Goal: Information Seeking & Learning: Check status

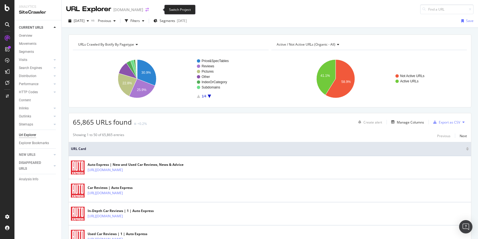
click at [149, 9] on icon "arrow-right-arrow-left" at bounding box center [146, 10] width 3 height 4
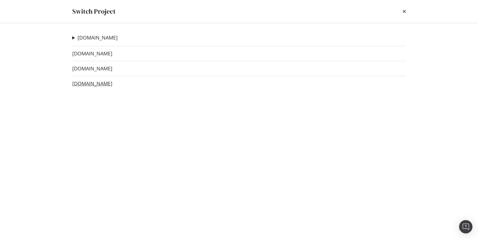
click at [88, 82] on link "www.carwow.co.uk" at bounding box center [92, 84] width 40 height 6
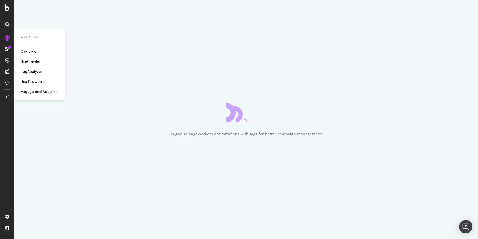
click at [32, 73] on div "LogAnalyzer" at bounding box center [32, 72] width 22 height 6
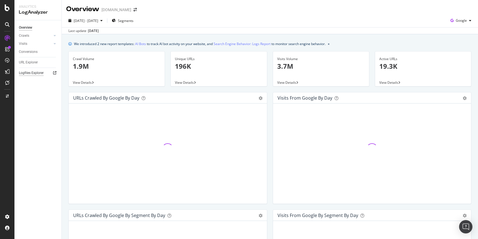
click at [28, 74] on div "Logfiles Explorer" at bounding box center [31, 73] width 25 height 6
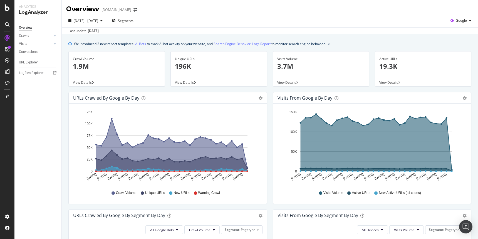
click at [25, 27] on div "Overview" at bounding box center [25, 28] width 13 height 6
click at [404, 21] on span "Google" at bounding box center [461, 20] width 11 height 5
click at [404, 53] on span "OpenAI" at bounding box center [461, 52] width 21 height 5
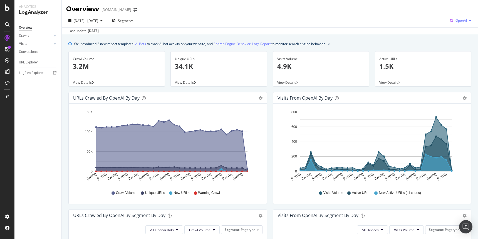
click at [404, 22] on div "button" at bounding box center [470, 20] width 7 height 3
click at [137, 9] on icon "arrow-right-arrow-left" at bounding box center [135, 10] width 3 height 4
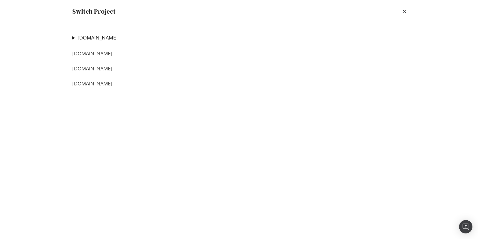
click at [108, 36] on link "[DOMAIN_NAME]" at bounding box center [98, 38] width 40 height 6
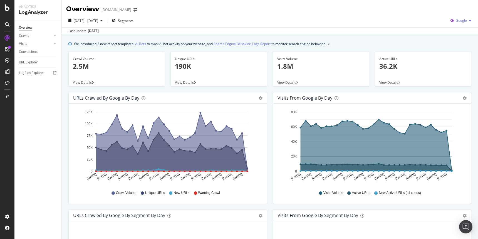
click at [404, 18] on span "Google" at bounding box center [461, 20] width 11 height 5
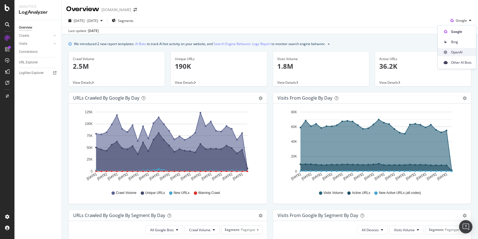
click at [404, 53] on span "OpenAI" at bounding box center [461, 52] width 21 height 5
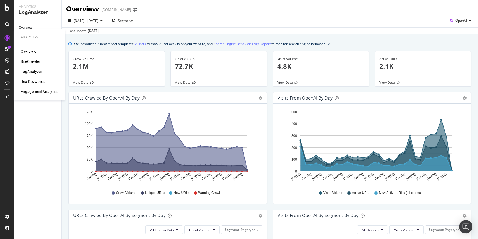
click at [29, 61] on div "SiteCrawler" at bounding box center [31, 62] width 20 height 6
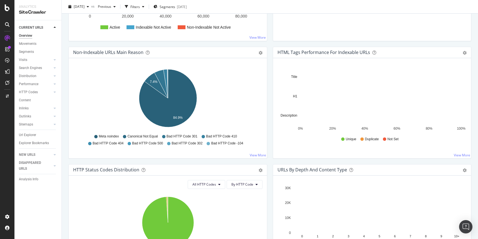
scroll to position [154, 0]
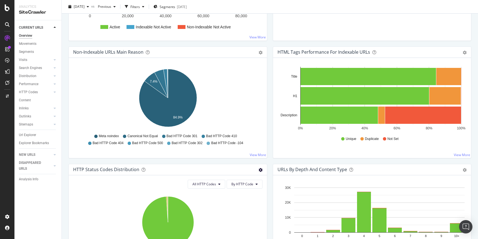
click at [262, 170] on icon "gear" at bounding box center [261, 170] width 4 height 4
click at [232, 190] on span "Table" at bounding box center [241, 191] width 51 height 8
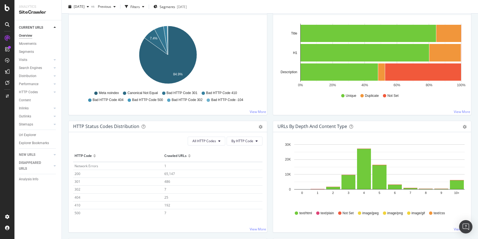
scroll to position [205, 0]
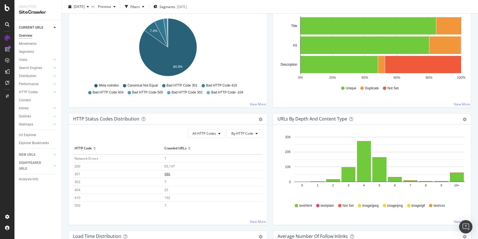
click at [169, 175] on span "486" at bounding box center [167, 174] width 6 height 5
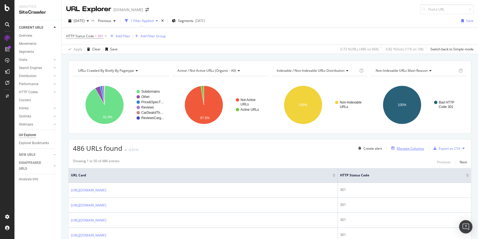
click at [404, 149] on div "Manage Columns" at bounding box center [410, 148] width 27 height 5
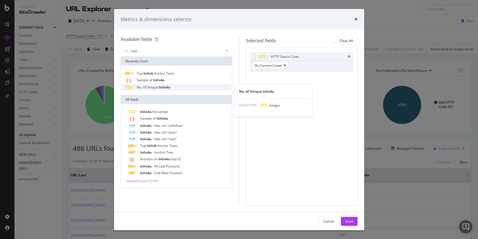
type input "inlin"
click at [169, 86] on span "Inlinks" at bounding box center [164, 87] width 11 height 5
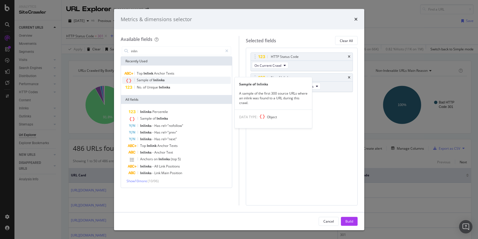
click at [164, 80] on div "Sample of Inlinks" at bounding box center [176, 80] width 109 height 7
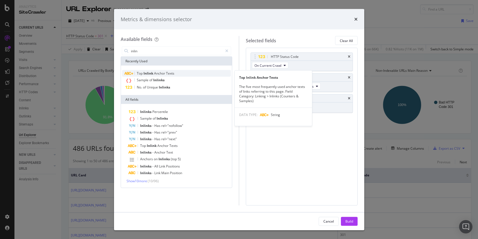
click at [168, 73] on span "Texts" at bounding box center [170, 73] width 8 height 5
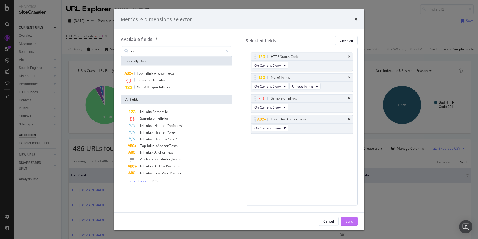
click at [351, 224] on div "Build" at bounding box center [350, 221] width 8 height 8
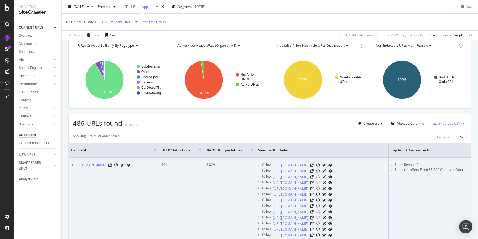
scroll to position [25, 0]
drag, startPoint x: 263, startPoint y: 165, endPoint x: 252, endPoint y: 165, distance: 11.1
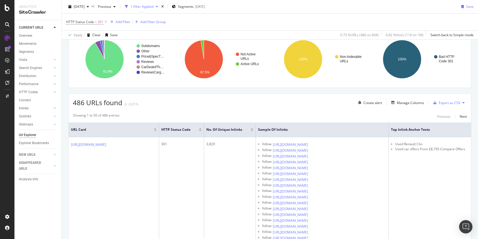
click at [253, 129] on div at bounding box center [252, 128] width 3 height 1
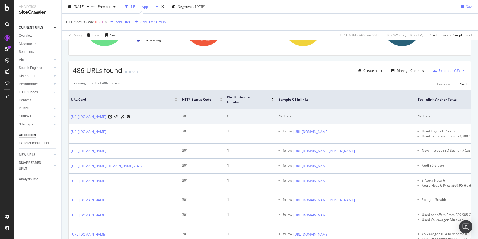
scroll to position [79, 0]
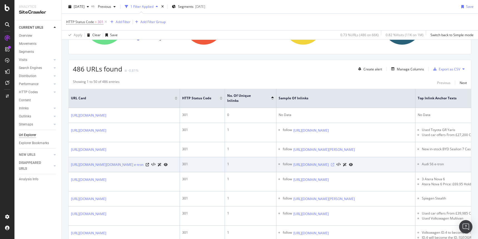
click at [334, 166] on icon at bounding box center [332, 164] width 3 height 3
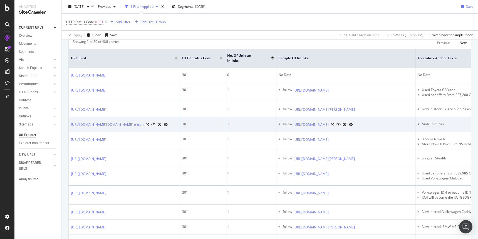
scroll to position [120, 0]
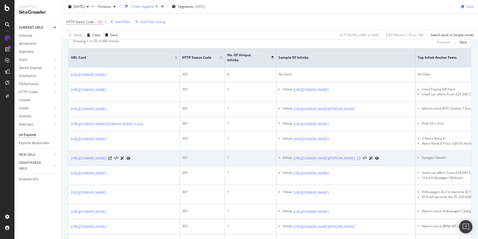
click at [361, 160] on icon at bounding box center [358, 158] width 3 height 3
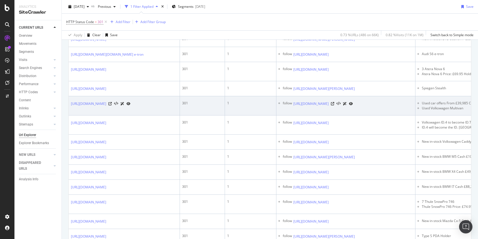
scroll to position [0, 0]
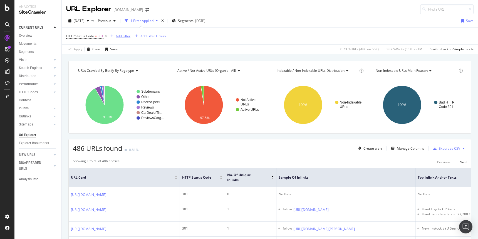
click at [121, 38] on div "Add Filter" at bounding box center [123, 36] width 15 height 5
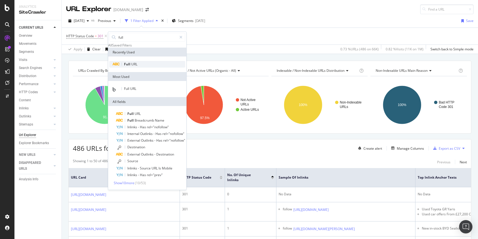
type input "full"
click at [144, 68] on div "Full URL" at bounding box center [147, 64] width 76 height 7
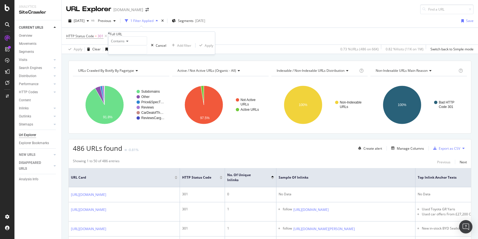
click at [117, 43] on span "Contains" at bounding box center [118, 41] width 14 height 5
click at [134, 92] on span "Doesn't contain" at bounding box center [122, 89] width 24 height 5
click at [146, 54] on input "text" at bounding box center [127, 50] width 38 height 8
type input "marketplace"
click at [205, 48] on div "Apply" at bounding box center [213, 45] width 16 height 5
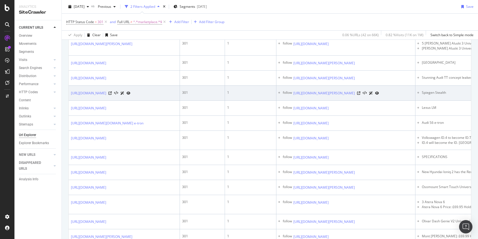
scroll to position [167, 0]
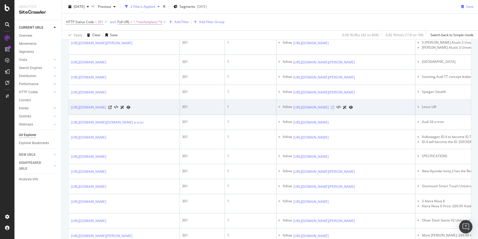
click at [334, 109] on icon at bounding box center [332, 107] width 3 height 3
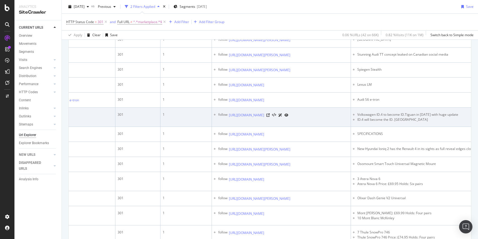
scroll to position [0, 66]
click at [269, 117] on icon at bounding box center [266, 115] width 3 height 3
click at [380, 122] on li "ID.4 will become the ID. Tiguan" at bounding box center [421, 119] width 130 height 5
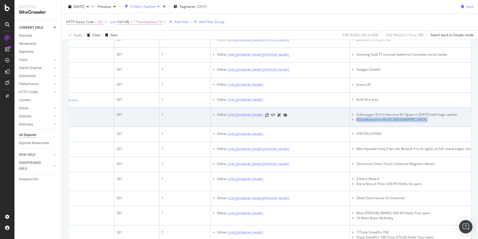
copy tbody "ID.4 will become the ID. Tiguan"
click at [393, 122] on li "ID.4 will become the ID. Tiguan" at bounding box center [421, 119] width 130 height 5
click at [397, 117] on li "Volkswagen ID.4 to become ID.Tiguan in 2026 with huge update" at bounding box center [421, 114] width 130 height 5
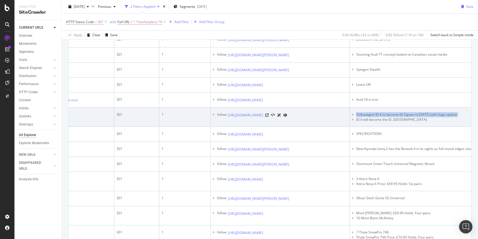
copy li "Volkswagen ID.4 to become ID.Tiguan in 2026 with huge update"
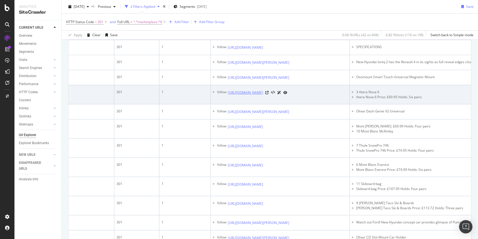
scroll to position [0, 0]
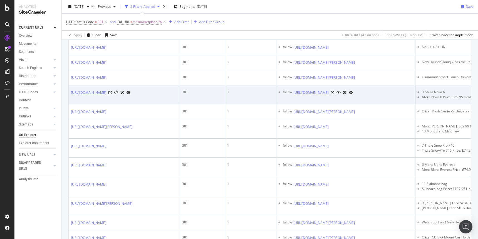
drag, startPoint x: 100, startPoint y: 176, endPoint x: 119, endPoint y: 164, distance: 22.2
click at [119, 104] on td "https://www.autoexpress.co.uk/accessories-tyres/45000/atera-nova-6" at bounding box center [124, 94] width 111 height 19
copy link "/accessories-tyres/45000/atera-nova-6"
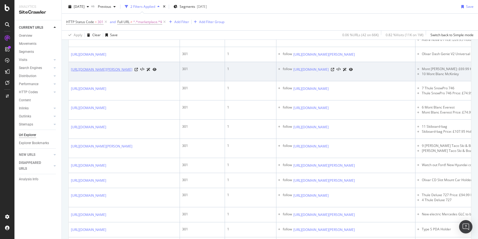
drag, startPoint x: 118, startPoint y: 159, endPoint x: 120, endPoint y: 147, distance: 11.9
click at [120, 81] on td "https://www.autoexpress.co.uk/accessories-tyres/45007/mont-blanc-mckinley" at bounding box center [124, 71] width 111 height 19
copy link "accessories-tyres/45007/mont-blanc-mckinley"
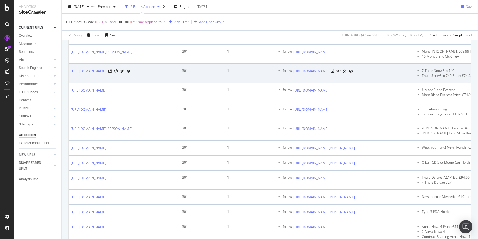
scroll to position [360, 0]
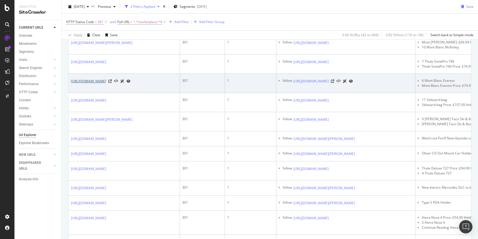
click at [106, 84] on link "https://www.autoexpress.co.uk/accessories-tyres/45003/mont-blanc-everest" at bounding box center [88, 81] width 35 height 6
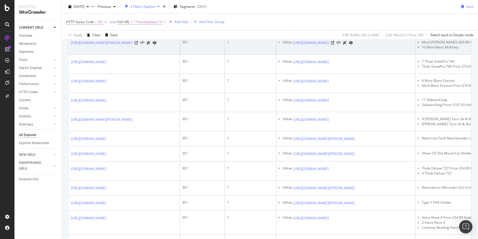
click at [208, 55] on td "301" at bounding box center [202, 44] width 45 height 19
drag, startPoint x: 124, startPoint y: 132, endPoint x: 122, endPoint y: 124, distance: 8.6
click at [122, 55] on td "https://www.autoexpress.co.uk/accessories-tyres/45007/mont-blanc-mckinley" at bounding box center [124, 44] width 111 height 19
copy link "ccessories-tyres/45007/mont-blanc-mckinley"
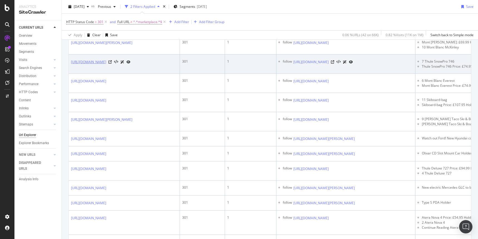
drag, startPoint x: 112, startPoint y: 152, endPoint x: 120, endPoint y: 142, distance: 13.6
click at [121, 74] on td "https://www.autoexpress.co.uk/accessories-tyres/45004/thule-snowpro-746" at bounding box center [124, 64] width 111 height 19
copy link "accessories-tyres/45004/thule-snowpro-746"
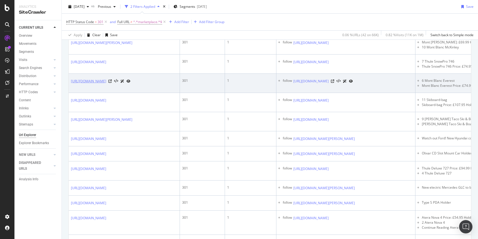
drag, startPoint x: 128, startPoint y: 172, endPoint x: 125, endPoint y: 164, distance: 9.4
click at [125, 93] on td "https://www.autoexpress.co.uk/accessories-tyres/45003/mont-blanc-everest" at bounding box center [124, 83] width 111 height 19
copy link "essories-tyres/45003/mont-blanc-everest"
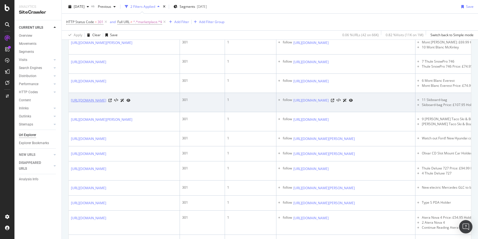
drag, startPoint x: 116, startPoint y: 193, endPoint x: 123, endPoint y: 185, distance: 10.3
click at [123, 112] on td "https://www.autoexpress.co.uk/accessories-tyres/45008/skiboard-bag" at bounding box center [124, 102] width 111 height 19
copy link "ccessories-tyres/45008/skiboard-bag"
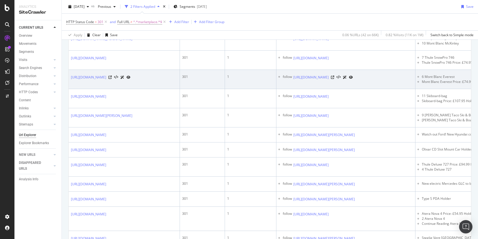
scroll to position [401, 0]
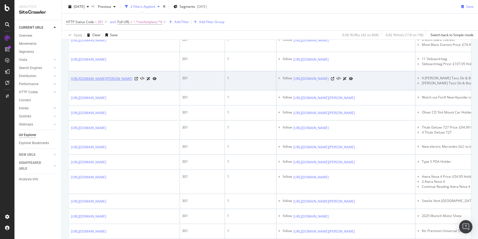
drag, startPoint x: 123, startPoint y: 173, endPoint x: 123, endPoint y: 161, distance: 11.4
click at [123, 90] on td "https://www.autoexpress.co.uk/accessories-tyres/45006/fabbri-taco-ski-boards" at bounding box center [124, 80] width 111 height 19
copy link "ccessories-tyres/45006/fabbri-taco-ski-boards"
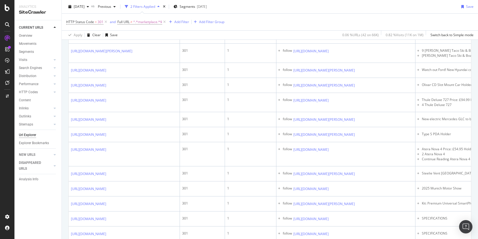
scroll to position [430, 0]
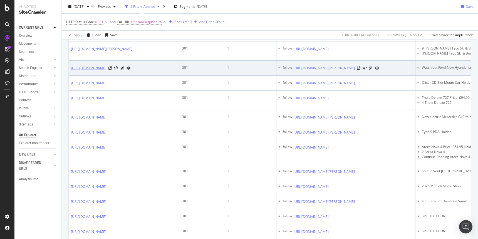
drag, startPoint x: 110, startPoint y: 168, endPoint x: 121, endPoint y: 152, distance: 19.6
click at [121, 76] on td "https://www.autoexpress.co.uk/hyundai/367637/watch-out-ford-new-hyundai-concept…" at bounding box center [124, 68] width 111 height 15
copy link "hyundai/367637/watch-out-ford-new-hyundai-concept-car-provides-glimpse-puma-gen…"
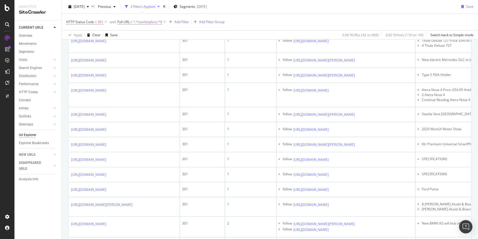
scroll to position [488, 0]
drag, startPoint x: 134, startPoint y: 132, endPoint x: 120, endPoint y: 122, distance: 16.5
click at [120, 33] on td "https://www.autoexpress.co.uk/accessories-tyres/94556/olixar-cd-slot-mount-car-…" at bounding box center [124, 25] width 111 height 15
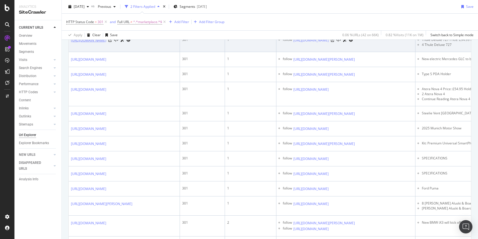
drag, startPoint x: 117, startPoint y: 151, endPoint x: 117, endPoint y: 142, distance: 8.4
click at [117, 52] on td "https://www.autoexpress.co.uk/accessories-tyres/45001/thule-deluxe-727" at bounding box center [124, 42] width 111 height 19
click at [106, 43] on link "https://www.autoexpress.co.uk/accessories-tyres/45001/thule-deluxe-727" at bounding box center [88, 41] width 35 height 6
drag, startPoint x: 122, startPoint y: 151, endPoint x: 120, endPoint y: 142, distance: 9.6
click at [120, 52] on td "https://www.autoexpress.co.uk/accessories-tyres/45001/thule-deluxe-727" at bounding box center [124, 42] width 111 height 19
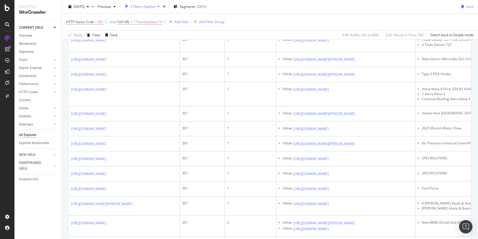
scroll to position [527, 0]
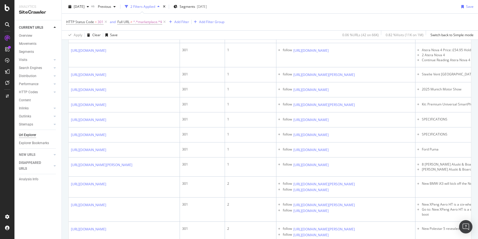
drag, startPoint x: 96, startPoint y: 137, endPoint x: 122, endPoint y: 124, distance: 29.0
click at [122, 28] on td "https://www.autoexpress.co.uk/mercedes/glc/367718/new-electric-mercedes-glc-be-…" at bounding box center [124, 20] width 111 height 15
drag, startPoint x: 123, startPoint y: 158, endPoint x: 123, endPoint y: 149, distance: 9.2
click at [123, 43] on td "https://www.autoexpress.co.uk/accessories-tyres/94563/type-s-pda-holder" at bounding box center [124, 35] width 111 height 15
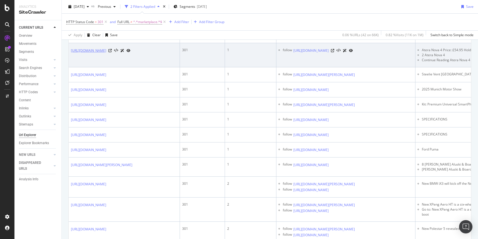
drag, startPoint x: 113, startPoint y: 181, endPoint x: 120, endPoint y: 170, distance: 13.1
click at [120, 67] on td "https://www.autoexpress.co.uk/accessories-tyres/44999/atera-nova-4" at bounding box center [124, 55] width 111 height 24
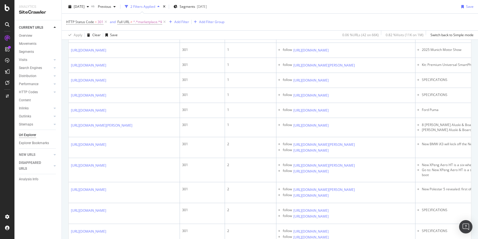
scroll to position [569, 0]
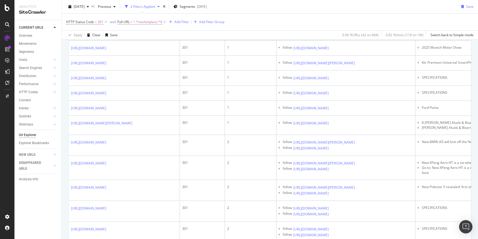
drag, startPoint x: 146, startPoint y: 160, endPoint x: 123, endPoint y: 151, distance: 24.8
click at [123, 41] on td "https://www.autoexpress.co.uk/accessories-tyres/94560/steelie-vent-mount-kit" at bounding box center [124, 33] width 111 height 15
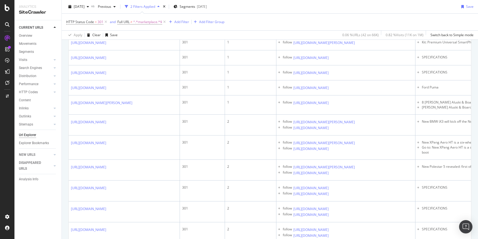
scroll to position [596, 0]
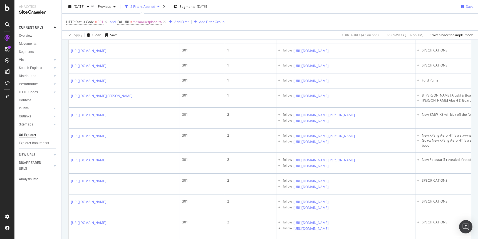
drag, startPoint x: 133, startPoint y: 156, endPoint x: 121, endPoint y: 144, distance: 16.9
click at [121, 28] on td "https://www.autoexpress.co.uk/porsche/911/364812/2025" at bounding box center [124, 20] width 111 height 15
click at [334, 23] on icon at bounding box center [332, 20] width 3 height 3
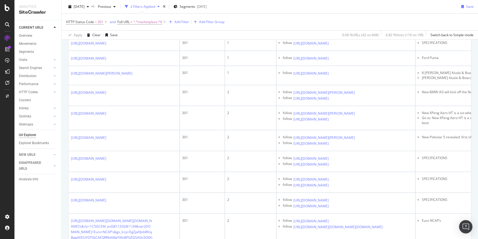
scroll to position [621, 0]
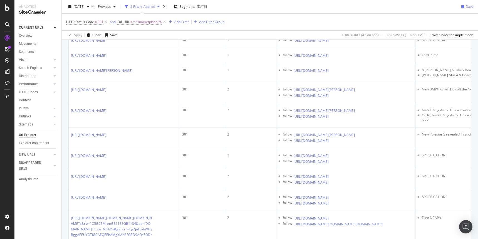
drag, startPoint x: 152, startPoint y: 154, endPoint x: 135, endPoint y: 144, distance: 20.4
click at [135, 18] on td "https://www.autoexpress.co.uk/accessories-tyres/94558/kit-premium-universal-sma…" at bounding box center [124, 10] width 111 height 15
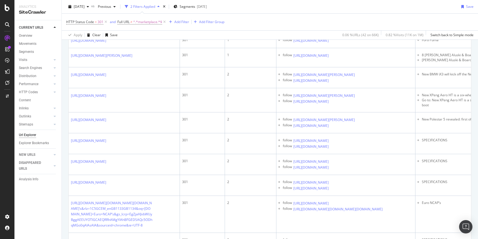
scroll to position [642, 0]
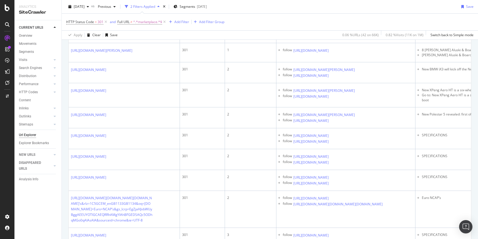
drag, startPoint x: 133, startPoint y: 155, endPoint x: 128, endPoint y: 146, distance: 10.7
click at [128, 13] on td "https://www.autoexpress.co.uk/hyundai/ioniq/prices-specs" at bounding box center [124, 5] width 111 height 15
click at [143, 28] on td "https://www.autoexpress.co.uk/mazda/mazda2/prices-specs" at bounding box center [124, 20] width 111 height 15
click at [89, 23] on link "https://www.autoexpress.co.uk/mazda/mazda2/prices-specs" at bounding box center [88, 21] width 35 height 6
drag, startPoint x: 125, startPoint y: 176, endPoint x: 127, endPoint y: 164, distance: 12.1
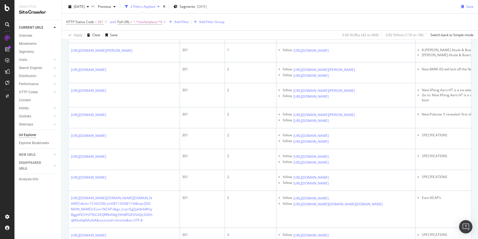
click at [127, 28] on td "https://www.autoexpress.co.uk/mazda/mazda2/prices-specs" at bounding box center [124, 20] width 111 height 15
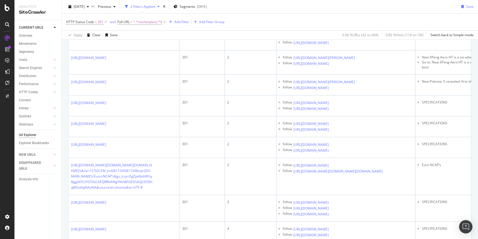
scroll to position [675, 0]
click at [334, 3] on icon at bounding box center [332, 1] width 3 height 3
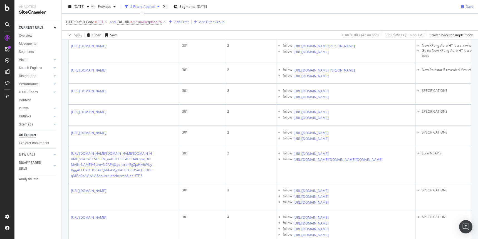
scroll to position [687, 0]
drag, startPoint x: 147, startPoint y: 171, endPoint x: 135, endPoint y: 161, distance: 15.6
click at [135, 17] on td "https://www.autoexpress.co.uk/accessories-tyres/45005/fabbri-aluski-board-3" at bounding box center [124, 7] width 111 height 19
drag, startPoint x: 150, startPoint y: 193, endPoint x: 126, endPoint y: 182, distance: 26.6
click at [126, 38] on td "https://www.autoexpress.co.uk/bmw/ix3/360858/new-bmw-ix3-will-kick-neue-klasse-…" at bounding box center [124, 27] width 111 height 21
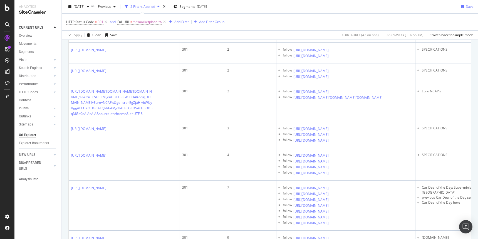
scroll to position [748, 0]
drag, startPoint x: 148, startPoint y: 159, endPoint x: 129, endPoint y: 147, distance: 22.6
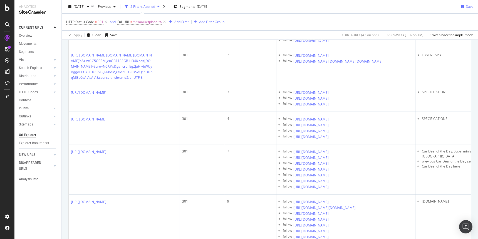
drag, startPoint x: 143, startPoint y: 179, endPoint x: 130, endPoint y: 161, distance: 22.4
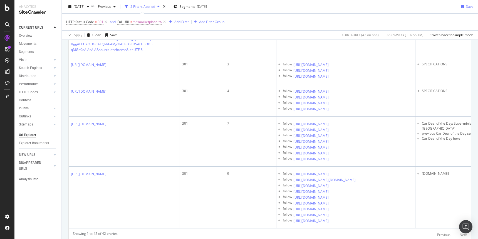
scroll to position [812, 0]
drag, startPoint x: 135, startPoint y: 181, endPoint x: 127, endPoint y: 167, distance: 16.3
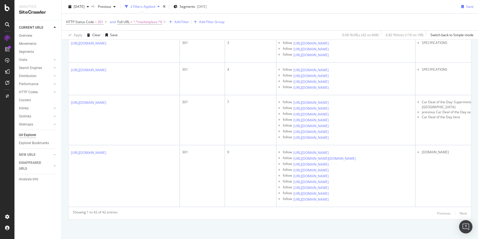
scroll to position [859, 0]
drag, startPoint x: 141, startPoint y: 165, endPoint x: 125, endPoint y: 149, distance: 22.0
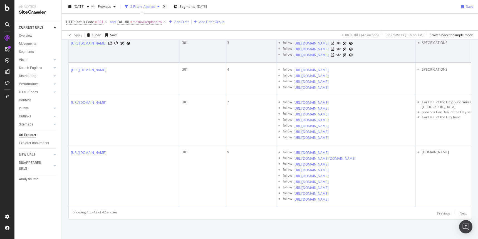
drag, startPoint x: 141, startPoint y: 171, endPoint x: 126, endPoint y: 153, distance: 23.3
click at [126, 63] on td "https://www.autoexpress.co.uk/bentley-motors/continental-gt/prices-specs" at bounding box center [124, 49] width 111 height 27
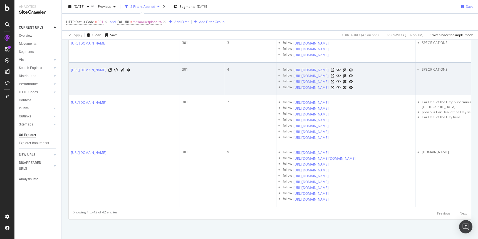
scroll to position [987, 0]
click at [143, 95] on td "https://www.autoexpress.co.uk/mini/mini/prices-specs" at bounding box center [124, 79] width 111 height 33
drag, startPoint x: 153, startPoint y: 189, endPoint x: 134, endPoint y: 162, distance: 33.3
click at [134, 95] on td "https://www.autoexpress.co.uk/mini/mini/prices-specs" at bounding box center [124, 79] width 111 height 33
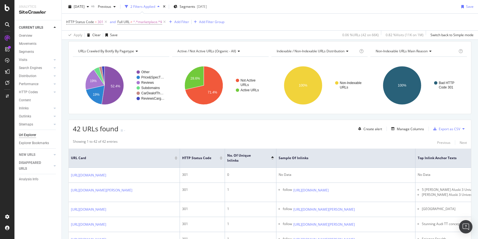
scroll to position [22, 0]
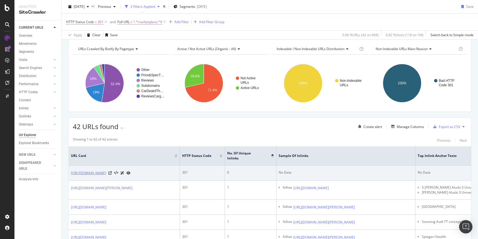
click at [106, 175] on link "https://www.autoexpress.co.uk/polestar/5/109185/new-polestar-5-specs-and-full-d…" at bounding box center [88, 173] width 35 height 6
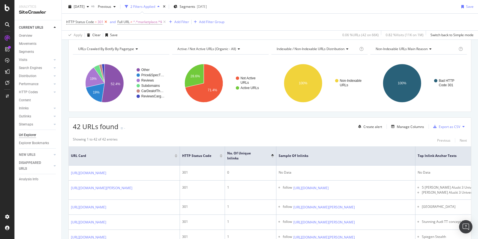
click at [105, 21] on icon at bounding box center [105, 22] width 5 height 6
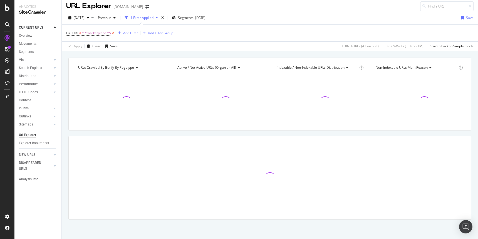
scroll to position [3, 0]
click at [112, 33] on icon at bounding box center [113, 33] width 5 height 6
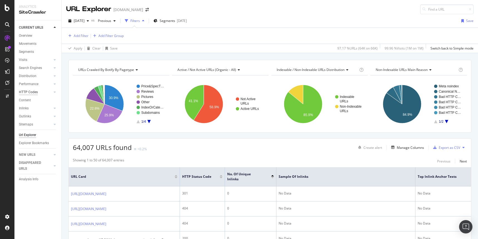
click at [34, 92] on div "HTTP Codes" at bounding box center [28, 92] width 19 height 6
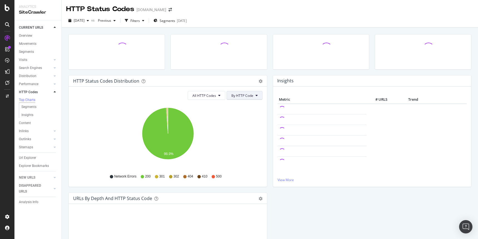
click at [246, 98] on button "By HTTP Code" at bounding box center [245, 95] width 36 height 9
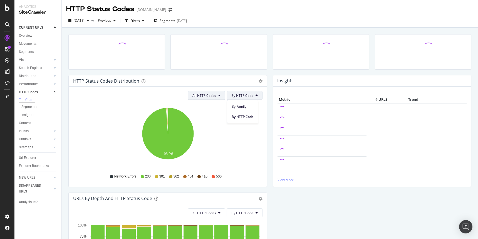
click at [214, 95] on span "All HTTP Codes" at bounding box center [205, 95] width 24 height 5
click at [259, 82] on icon "gear" at bounding box center [261, 81] width 4 height 4
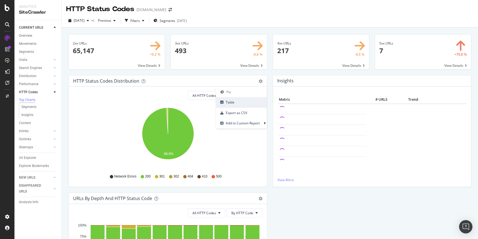
click at [241, 101] on span "Table" at bounding box center [241, 102] width 51 height 8
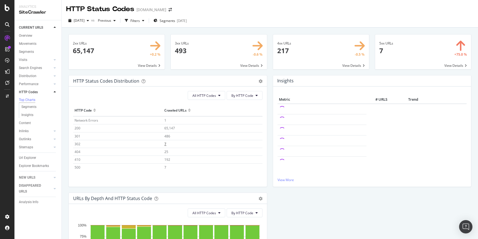
click at [166, 144] on span "7" at bounding box center [165, 144] width 2 height 5
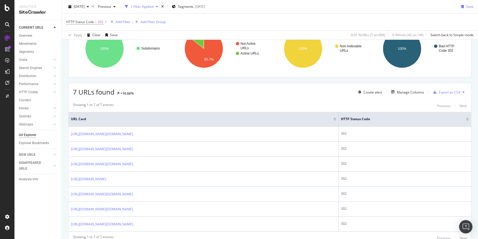
scroll to position [97, 0]
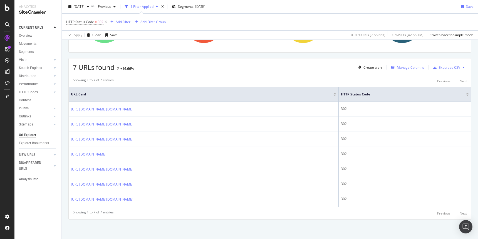
click at [404, 65] on div "Manage Columns" at bounding box center [410, 67] width 27 height 5
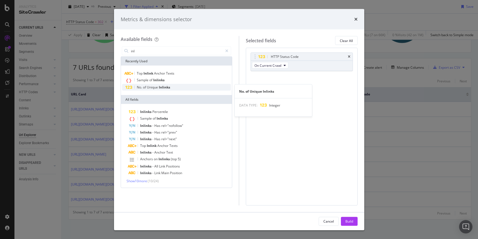
type input "inl"
click at [169, 87] on span "Inlinks" at bounding box center [164, 87] width 11 height 5
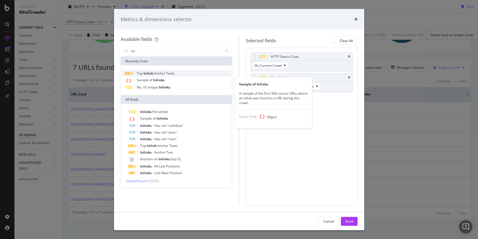
click at [161, 75] on span "Anchor" at bounding box center [160, 73] width 12 height 5
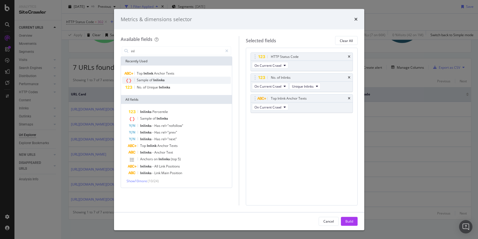
click at [156, 80] on span "Inlinks" at bounding box center [158, 80] width 11 height 5
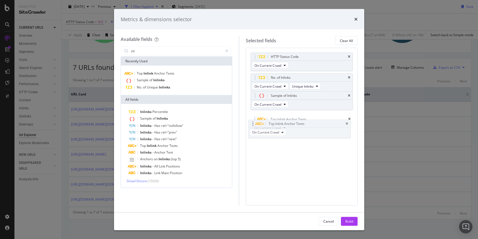
drag, startPoint x: 327, startPoint y: 102, endPoint x: 325, endPoint y: 127, distance: 25.4
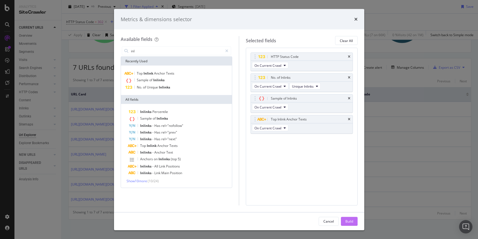
click at [350, 221] on div "Build" at bounding box center [350, 221] width 8 height 5
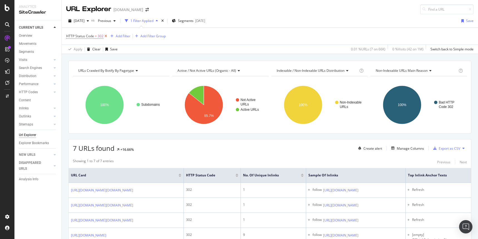
click at [105, 36] on icon at bounding box center [105, 36] width 5 height 6
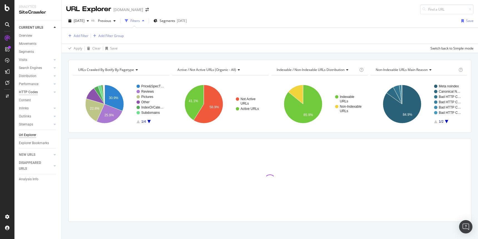
click at [28, 92] on div "HTTP Codes" at bounding box center [28, 92] width 19 height 6
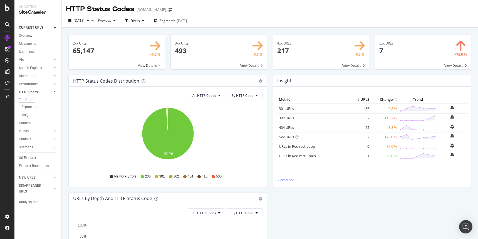
click at [257, 83] on div "Pie Table Export as CSV Add to Custom Report" at bounding box center [257, 81] width 9 height 6
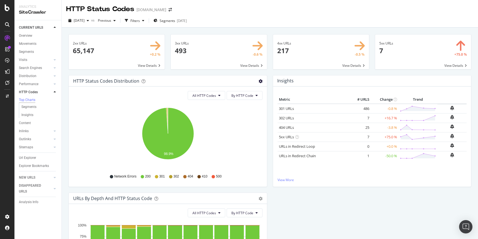
click at [261, 82] on icon "gear" at bounding box center [261, 81] width 4 height 4
click at [241, 103] on span "Table" at bounding box center [241, 102] width 51 height 8
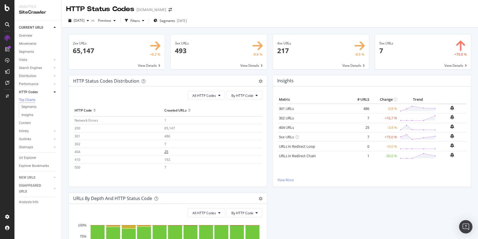
click at [168, 152] on span "25" at bounding box center [166, 151] width 4 height 5
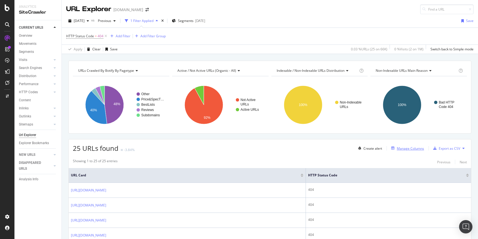
click at [404, 150] on div "Manage Columns" at bounding box center [410, 148] width 27 height 5
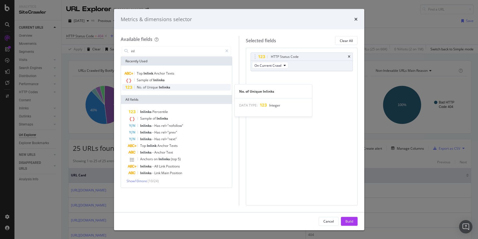
type input "inl"
click at [167, 85] on span "Inlinks" at bounding box center [164, 87] width 11 height 5
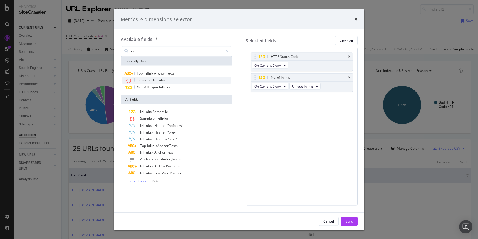
click at [167, 77] on span "Sample of Inlinks" at bounding box center [176, 80] width 109 height 7
click at [166, 77] on div "Sample of Inlinks" at bounding box center [176, 80] width 109 height 7
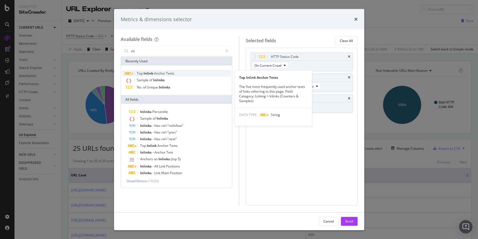
click at [170, 73] on span "Texts" at bounding box center [170, 73] width 8 height 5
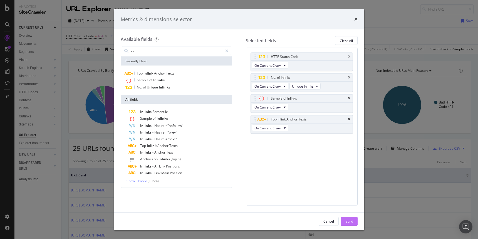
click at [348, 221] on div "Build" at bounding box center [350, 221] width 8 height 5
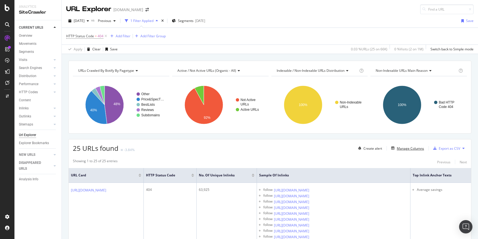
scroll to position [96, 0]
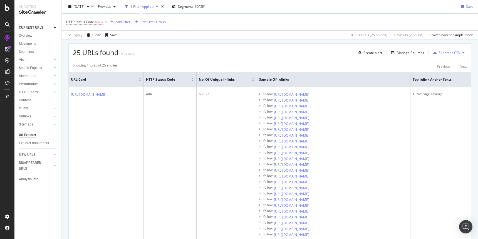
click at [255, 78] on div at bounding box center [253, 78] width 3 height 1
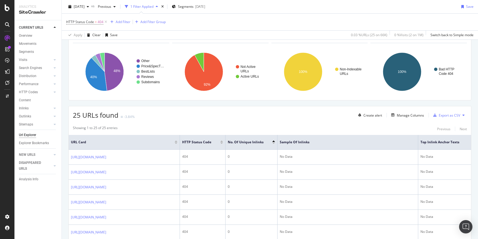
scroll to position [65, 0]
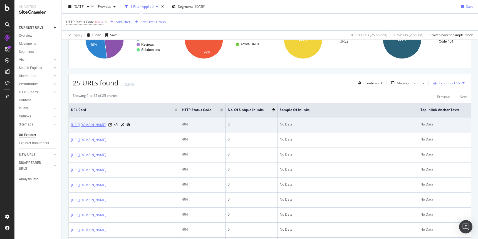
click at [106, 125] on link "https://www.autoexpress.co.uk/aston-martin/vanquish/reliability" at bounding box center [88, 125] width 35 height 6
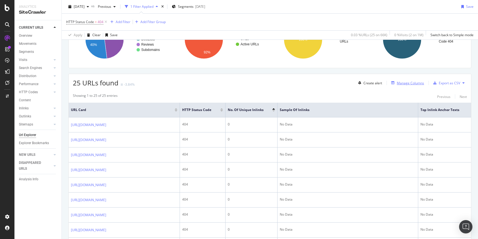
click at [404, 85] on div "Manage Columns" at bounding box center [410, 83] width 27 height 5
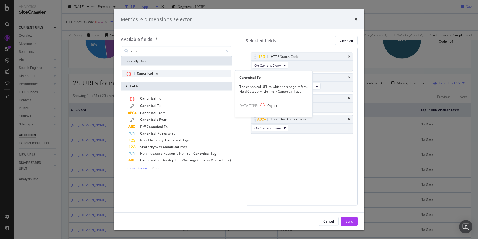
type input "canoni"
click at [157, 75] on span "To" at bounding box center [156, 73] width 4 height 5
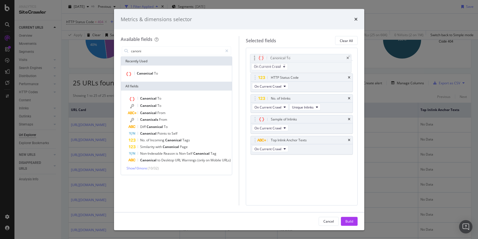
drag, startPoint x: 256, startPoint y: 140, endPoint x: 255, endPoint y: 58, distance: 82.6
click at [255, 58] on body "Analytics SiteCrawler CURRENT URLS Overview Movements Segments Visits Analysis …" at bounding box center [239, 119] width 478 height 239
click at [348, 219] on div "Build" at bounding box center [350, 221] width 8 height 5
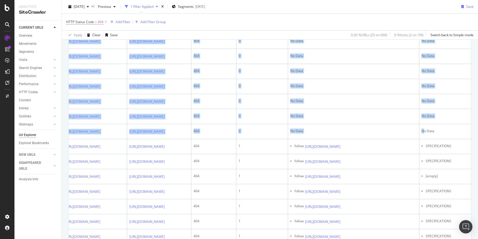
scroll to position [0, 163]
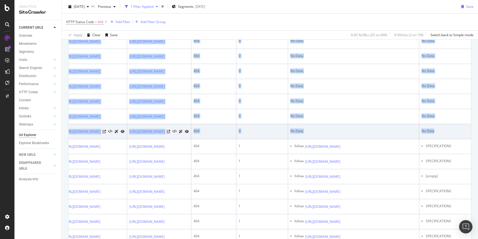
drag, startPoint x: 70, startPoint y: 118, endPoint x: 461, endPoint y: 133, distance: 391.1
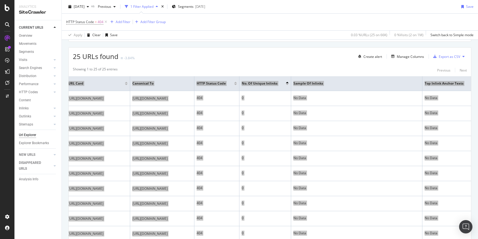
scroll to position [0, 0]
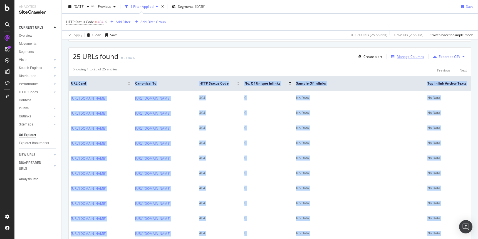
click at [404, 56] on div "Manage Columns" at bounding box center [410, 56] width 27 height 5
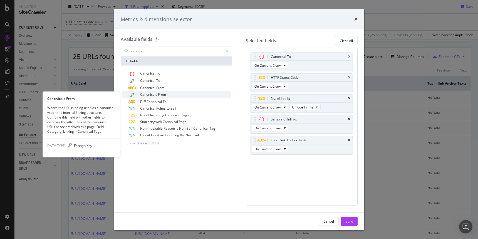
type input "canoinc"
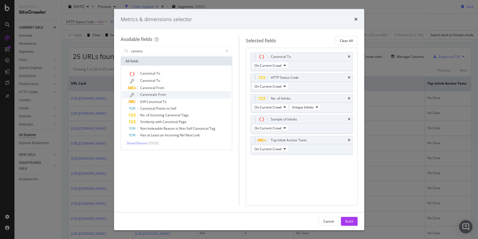
click at [167, 96] on div "Canonicals From" at bounding box center [180, 94] width 102 height 7
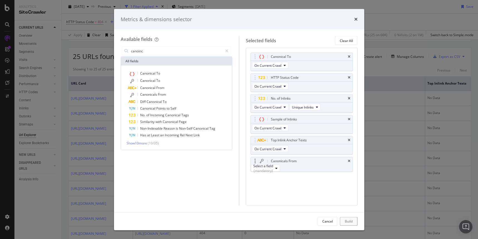
click at [280, 172] on div "Select a field (mandatory)" at bounding box center [265, 168] width 29 height 7
click at [273, 170] on div "Select a field (mandatory)" at bounding box center [263, 168] width 20 height 9
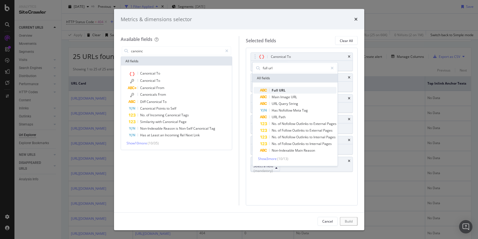
type input "full url"
click at [291, 89] on span "Full URL" at bounding box center [298, 90] width 76 height 7
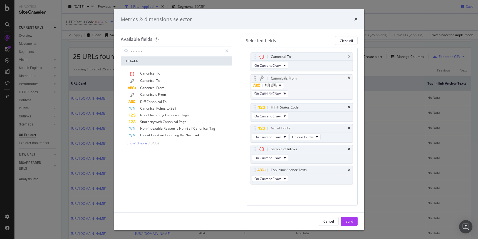
drag, startPoint x: 262, startPoint y: 161, endPoint x: 262, endPoint y: 78, distance: 82.9
click at [262, 78] on body "Analytics SiteCrawler CURRENT URLS Overview Movements Segments Visits Analysis …" at bounding box center [239, 119] width 478 height 239
click at [351, 223] on div "Build" at bounding box center [350, 221] width 8 height 5
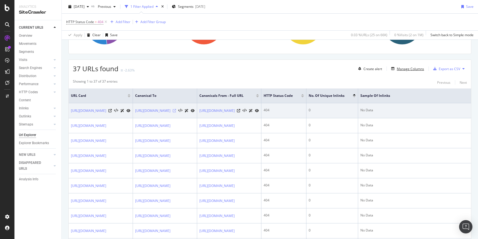
scroll to position [80, 0]
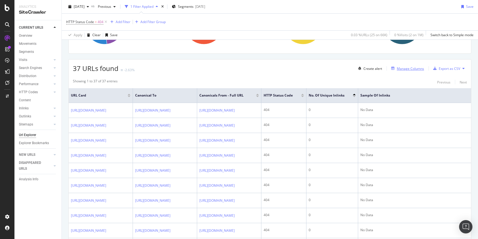
click at [404, 70] on div "Manage Columns" at bounding box center [410, 68] width 27 height 5
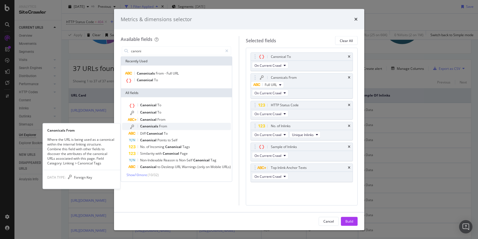
type input "canoni"
click at [179, 128] on div "Canonicals From" at bounding box center [180, 126] width 102 height 7
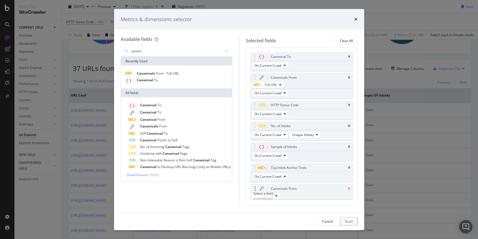
click at [349, 190] on icon "times" at bounding box center [349, 188] width 3 height 3
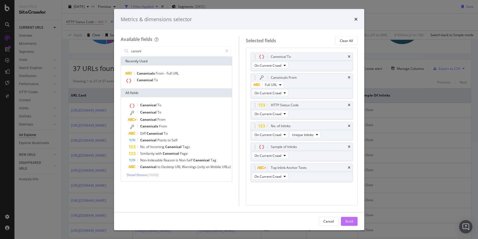
click at [347, 223] on div "Build" at bounding box center [350, 221] width 8 height 5
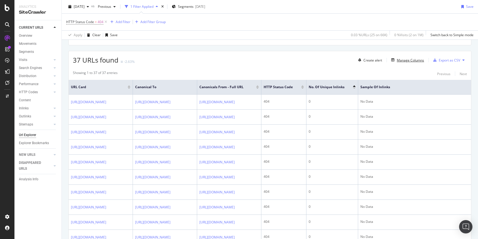
scroll to position [88, 0]
click at [70, 86] on th "URL Card" at bounding box center [101, 87] width 64 height 15
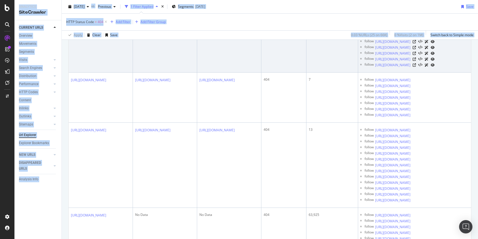
scroll to position [667, 0]
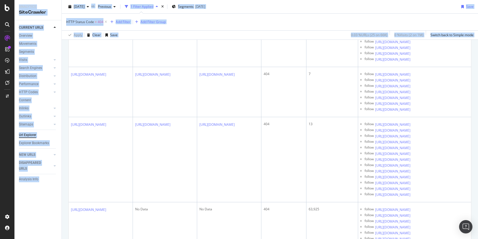
drag, startPoint x: 70, startPoint y: 86, endPoint x: 379, endPoint y: 50, distance: 311.2
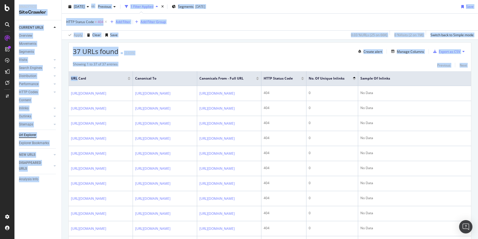
scroll to position [0, 0]
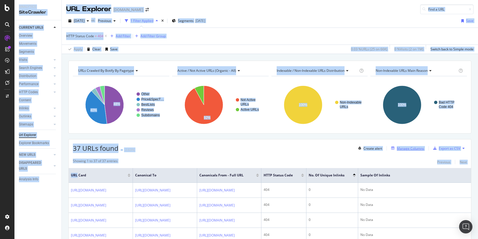
click at [404, 148] on div "Manage Columns" at bounding box center [410, 148] width 27 height 5
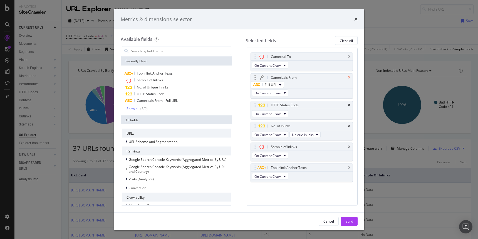
click at [350, 78] on icon "times" at bounding box center [349, 77] width 3 height 3
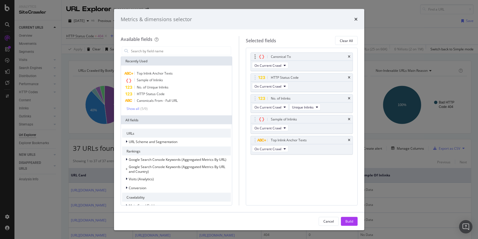
click at [350, 54] on div "Canonical To" at bounding box center [302, 57] width 102 height 8
click at [349, 57] on icon "times" at bounding box center [349, 56] width 3 height 3
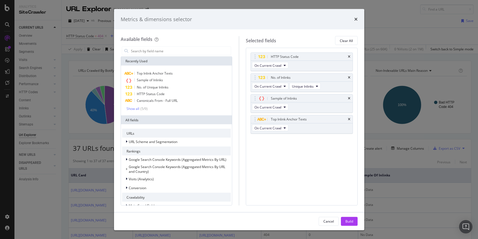
click at [349, 57] on icon "times" at bounding box center [349, 56] width 3 height 3
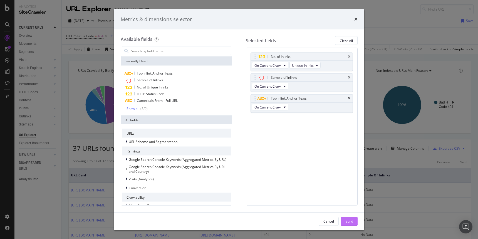
click at [349, 217] on div "Build" at bounding box center [350, 221] width 8 height 8
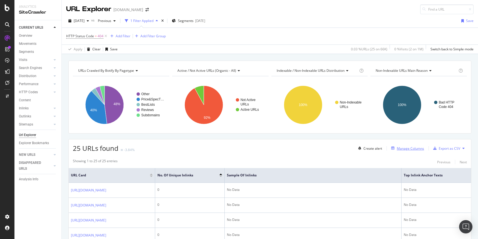
click at [404, 149] on div "Manage Columns" at bounding box center [410, 148] width 27 height 5
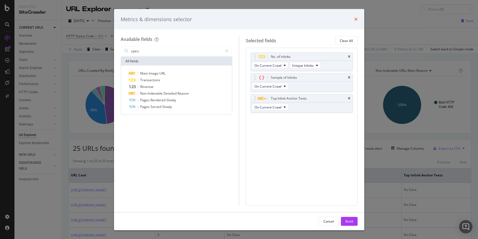
type input "speci"
click at [356, 19] on icon "times" at bounding box center [355, 19] width 3 height 4
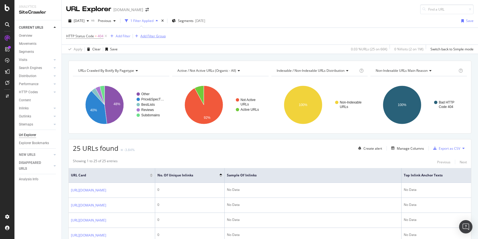
click at [149, 34] on div "Add Filter Group" at bounding box center [152, 36] width 25 height 5
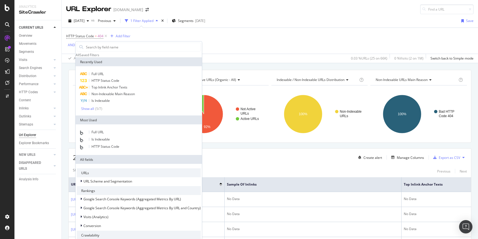
type input "a"
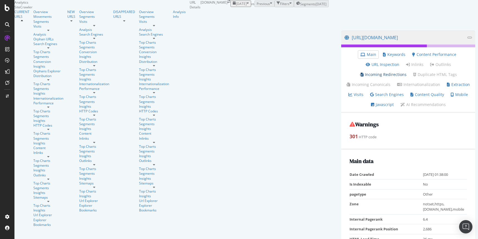
click at [360, 77] on link "Incoming Redirections" at bounding box center [383, 75] width 47 height 6
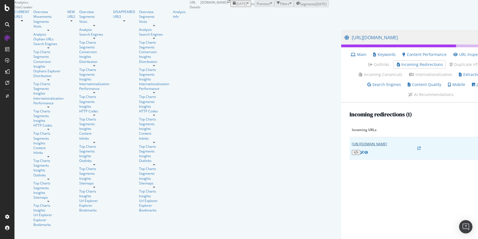
drag, startPoint x: 158, startPoint y: 155, endPoint x: 139, endPoint y: 145, distance: 21.5
click at [350, 145] on td "https://www.autoexpress.co.uk/polestar/5/361458/new-polestar-5-revealed-first-o…" at bounding box center [419, 148] width 139 height 23
copy link "lestar/5/361458/new-polestar-5-revealed-first-official-look-new-taycan-rival"
click at [352, 142] on link "https://www.autoexpress.co.uk/polestar/5/361458/new-polestar-5-revealed-first-o…" at bounding box center [369, 144] width 35 height 5
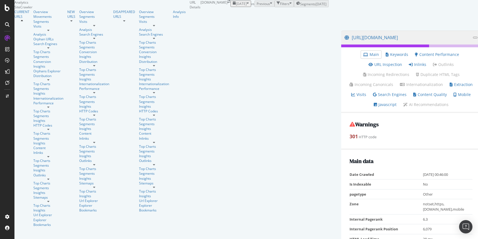
scroll to position [16, 0]
click at [409, 67] on link "Inlinks" at bounding box center [418, 65] width 18 height 6
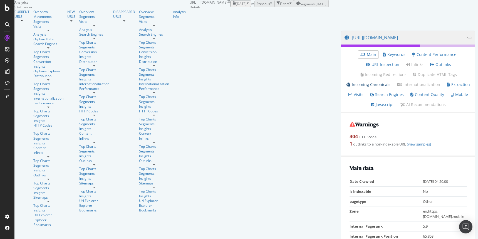
click at [388, 83] on link "Incoming Canonicals" at bounding box center [369, 85] width 44 height 6
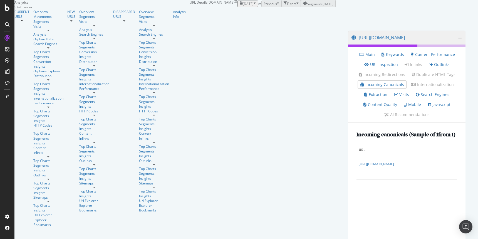
drag, startPoint x: 224, startPoint y: 149, endPoint x: 75, endPoint y: 142, distance: 149.3
click at [348, 142] on div "Incoming canonicals (Sample of 1 from 1 ) URL https://www.autoexpress.co.uk/ast…" at bounding box center [406, 192] width 117 height 139
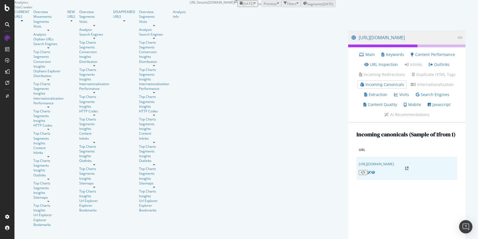
click at [405, 167] on icon at bounding box center [406, 168] width 3 height 3
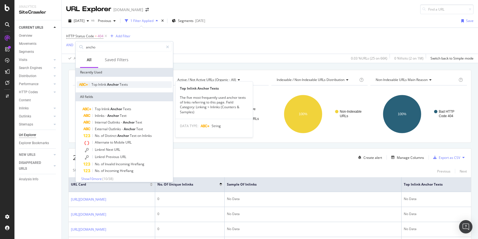
type input "ancho"
click at [110, 82] on span "Anchor" at bounding box center [113, 84] width 13 height 5
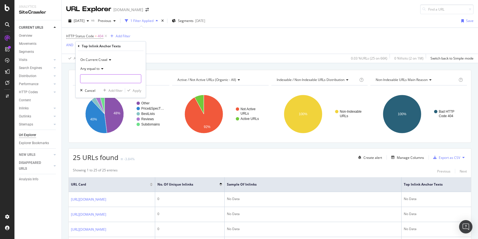
click at [110, 80] on input "text" at bounding box center [110, 78] width 61 height 9
type input "specifications"
click at [138, 92] on div "Apply" at bounding box center [137, 90] width 9 height 5
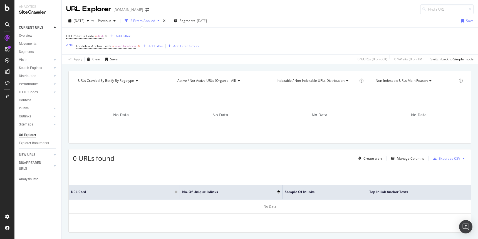
click at [140, 46] on icon at bounding box center [138, 46] width 5 height 6
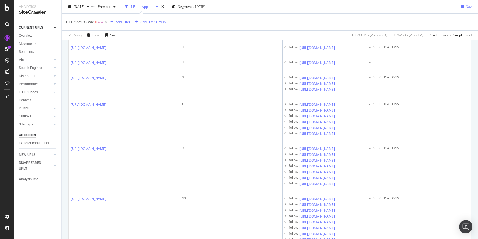
scroll to position [425, 0]
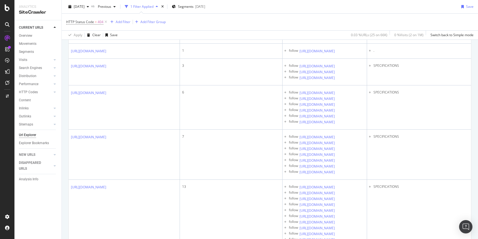
click at [388, 23] on li "SPECIFICATIONS" at bounding box center [421, 20] width 95 height 5
copy li "SPECIFICATIONS"
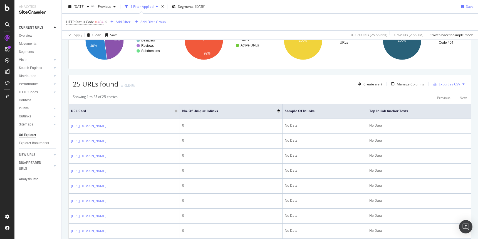
scroll to position [0, 0]
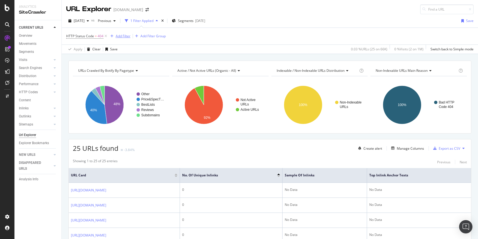
click at [120, 36] on div "Add Filter" at bounding box center [123, 36] width 15 height 5
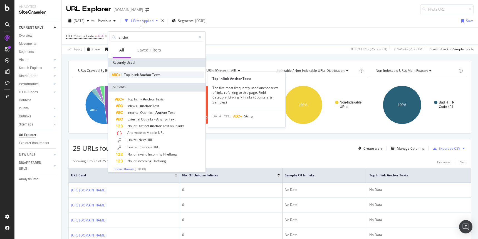
click at [136, 73] on span "Inlink" at bounding box center [135, 74] width 9 height 5
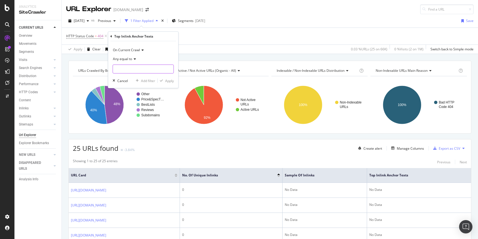
click at [135, 70] on input "text" at bounding box center [143, 69] width 61 height 9
paste input "SPECIFICATIONS"
type input "SPECIFICATIONS"
click at [169, 82] on div "Apply" at bounding box center [169, 80] width 9 height 5
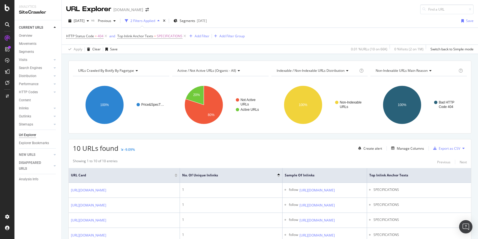
scroll to position [91, 0]
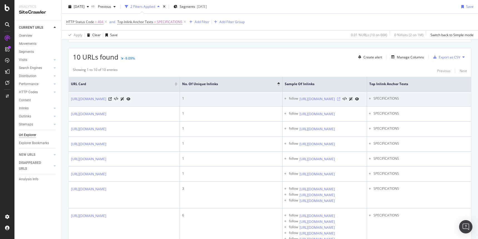
click at [341, 101] on icon at bounding box center [338, 98] width 3 height 3
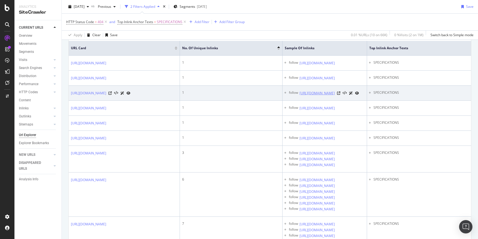
scroll to position [0, 0]
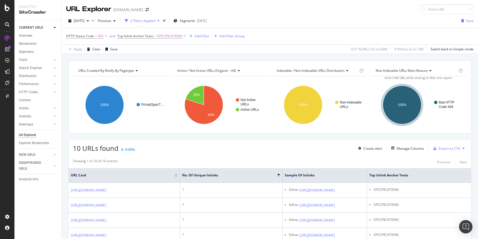
click at [70, 176] on th "URL Card" at bounding box center [124, 175] width 111 height 15
drag, startPoint x: 70, startPoint y: 176, endPoint x: 85, endPoint y: 176, distance: 14.5
click at [85, 176] on th "URL Card" at bounding box center [124, 175] width 111 height 15
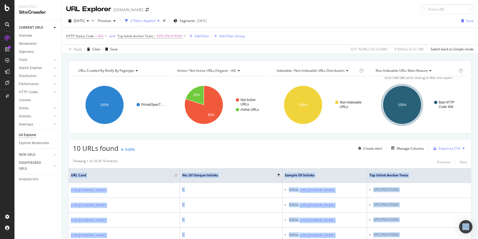
copy span "URL Car"
click at [184, 36] on icon at bounding box center [184, 36] width 5 height 6
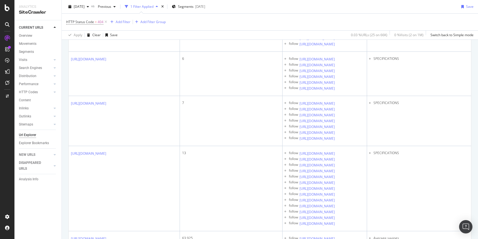
scroll to position [462, 0]
click at [341, 15] on icon at bounding box center [338, 13] width 3 height 3
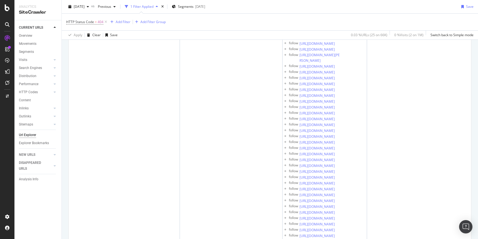
scroll to position [1111, 0]
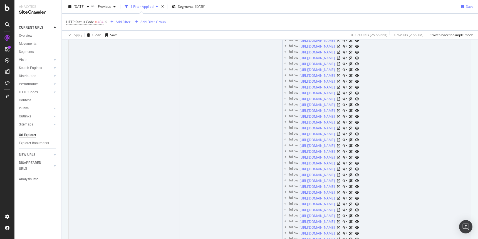
drag, startPoint x: 70, startPoint y: 72, endPoint x: 126, endPoint y: 88, distance: 58.4
